Goal: Task Accomplishment & Management: Manage account settings

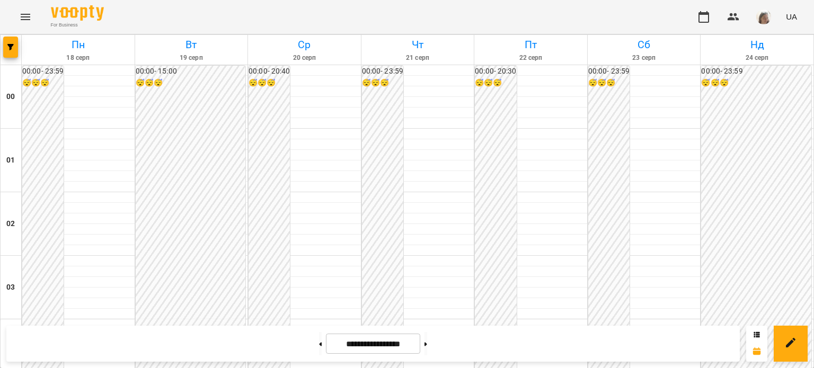
scroll to position [855, 0]
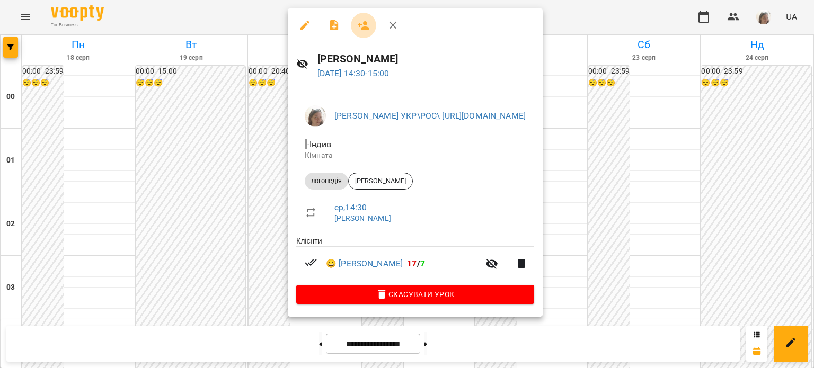
click at [364, 25] on icon "button" at bounding box center [363, 25] width 13 height 13
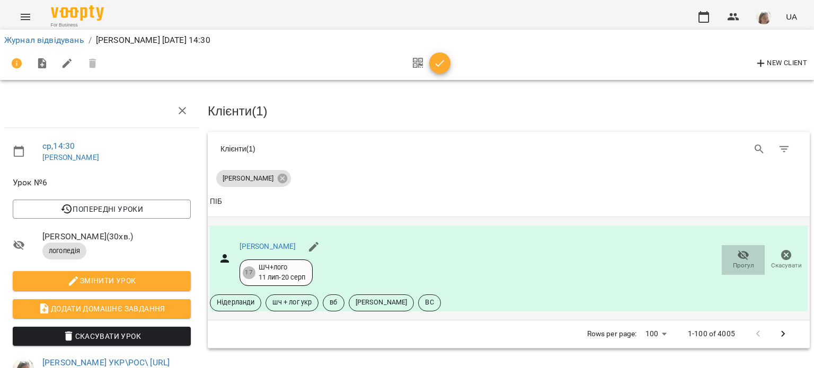
click at [737, 257] on icon "button" at bounding box center [743, 255] width 13 height 13
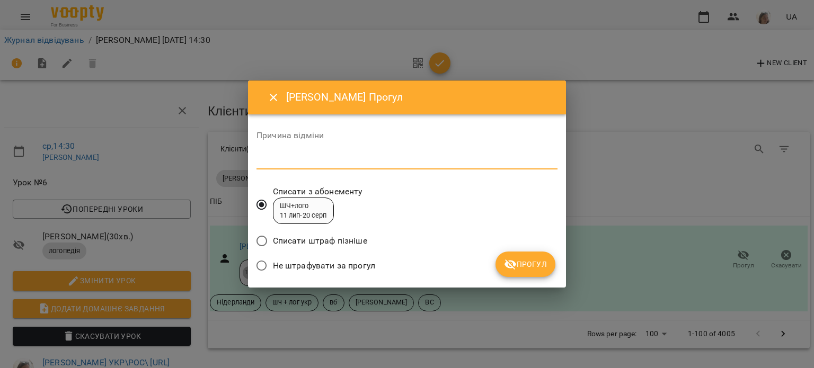
click at [277, 159] on textarea at bounding box center [406, 161] width 301 height 10
type textarea "**********"
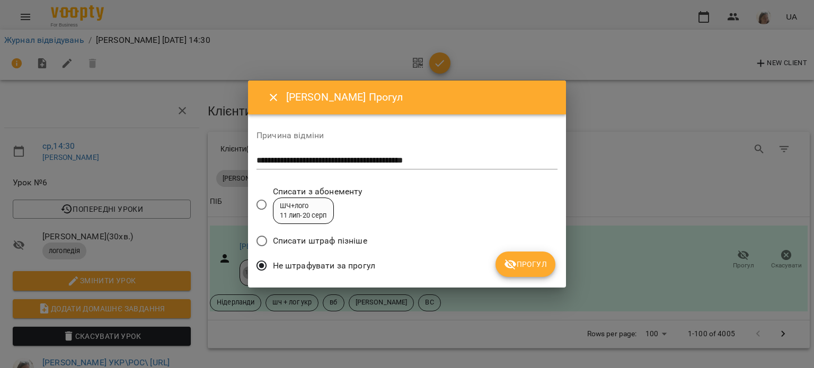
click at [512, 261] on icon "submit" at bounding box center [510, 265] width 12 height 10
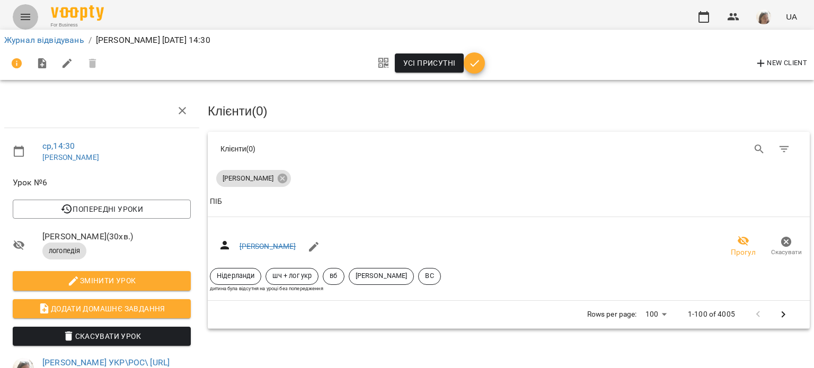
click at [26, 19] on icon "Menu" at bounding box center [25, 17] width 13 height 13
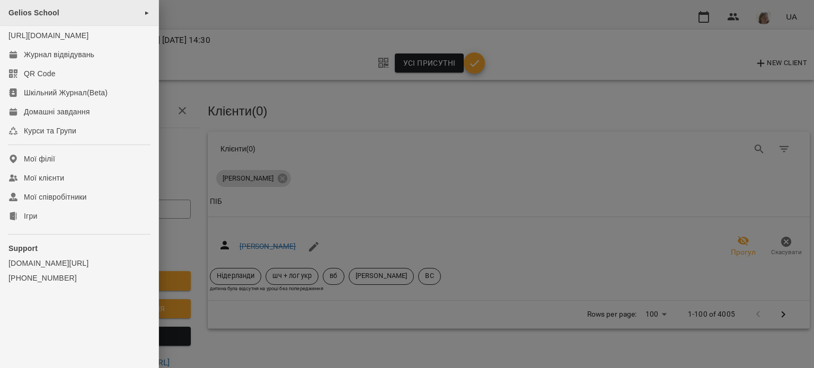
click at [45, 17] on div "Gelios School ►" at bounding box center [79, 13] width 158 height 26
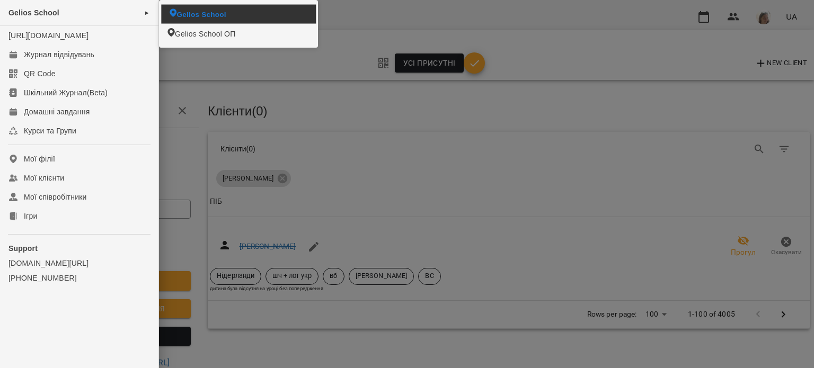
click at [183, 8] on li "Gelios School" at bounding box center [238, 14] width 154 height 19
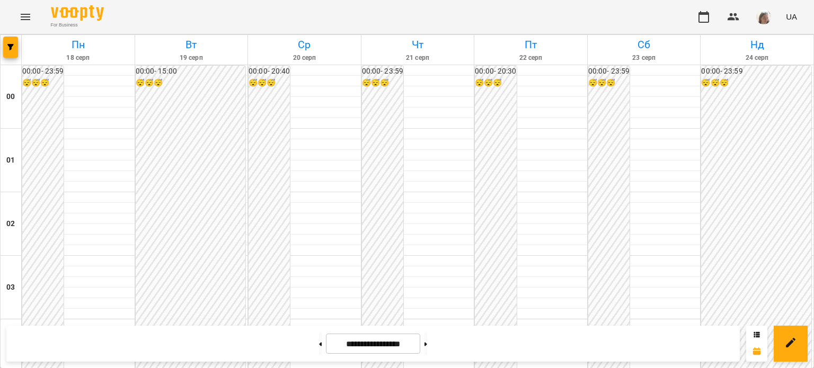
scroll to position [812, 0]
